Goal: Find specific page/section: Find specific page/section

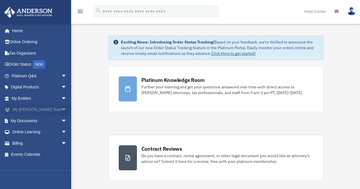
click at [36, 110] on link "My [PERSON_NAME] Team arrow_drop_down" at bounding box center [39, 109] width 71 height 11
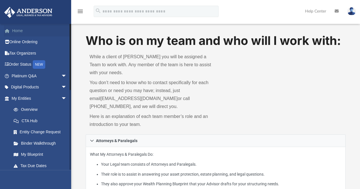
click at [18, 29] on link "Home" at bounding box center [39, 30] width 71 height 11
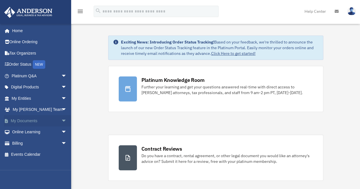
click at [61, 120] on span "arrow_drop_down" at bounding box center [66, 121] width 11 height 12
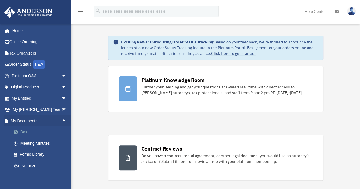
click at [24, 133] on link "Box" at bounding box center [41, 131] width 67 height 11
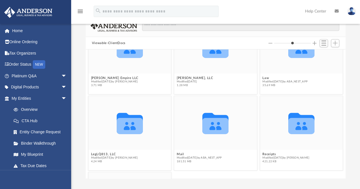
scroll to position [113, 0]
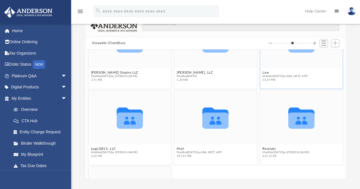
click at [271, 76] on span "Modified Mon Dec 30 2024 by ABA_NEST_APP" at bounding box center [284, 76] width 45 height 4
click at [276, 63] on div "Collaborated Folder" at bounding box center [301, 41] width 83 height 54
click at [281, 63] on div "Collaborated Folder" at bounding box center [301, 41] width 83 height 54
click at [294, 51] on icon "grid" at bounding box center [301, 44] width 26 height 16
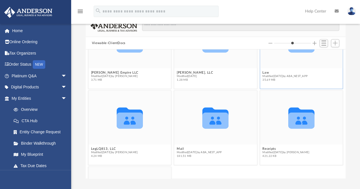
click at [294, 51] on icon "grid" at bounding box center [301, 44] width 26 height 16
click at [297, 74] on span "Modified Mon Dec 30 2024 by ABA_NEST_APP" at bounding box center [284, 76] width 45 height 4
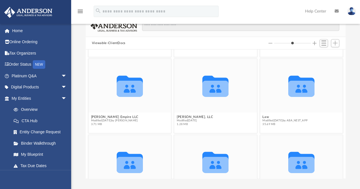
scroll to position [68, 0]
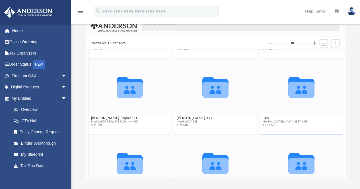
click at [297, 91] on icon "grid" at bounding box center [301, 90] width 26 height 16
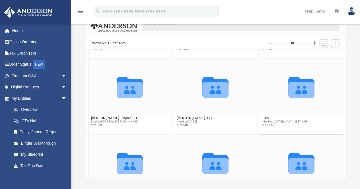
click at [297, 91] on icon "grid" at bounding box center [301, 90] width 26 height 16
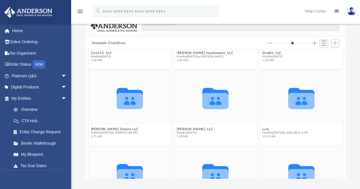
scroll to position [57, 0]
click at [314, 42] on button "Increase column size" at bounding box center [314, 43] width 4 height 4
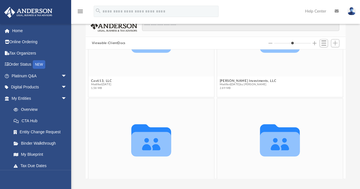
scroll to position [0, 0]
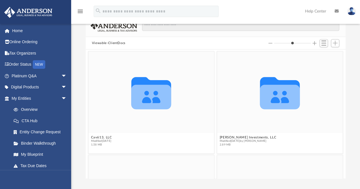
click at [270, 41] on button "Decrease column size" at bounding box center [270, 43] width 4 height 4
type input "*"
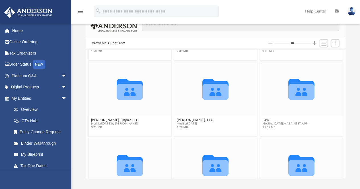
scroll to position [67, 0]
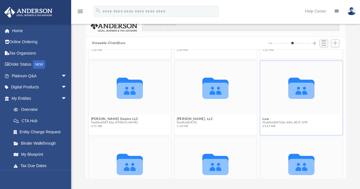
click at [291, 95] on icon "grid" at bounding box center [301, 91] width 26 height 16
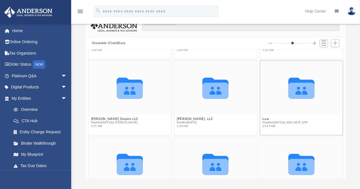
click at [291, 95] on icon "grid" at bounding box center [301, 91] width 26 height 16
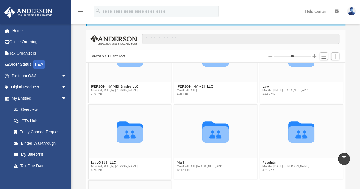
scroll to position [20, 0]
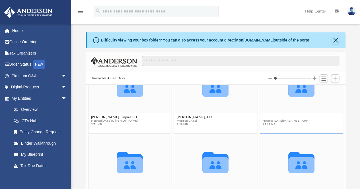
scroll to position [76, 0]
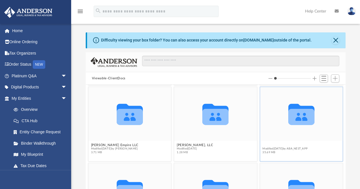
click at [262, 118] on figure "Collaborated Folder Law Modified [DATE] by ABA_NEST_APP 35.69 MB" at bounding box center [301, 121] width 83 height 69
click at [262, 118] on div "Collaborated Folder" at bounding box center [301, 114] width 83 height 54
click at [298, 113] on icon "grid" at bounding box center [301, 117] width 26 height 16
